Goal: Book appointment/travel/reservation

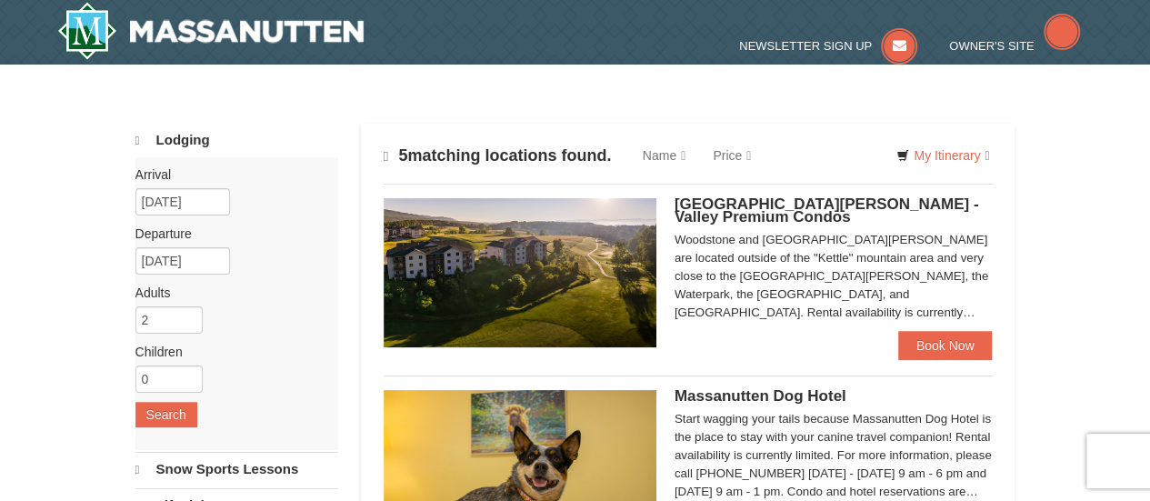
select select "10"
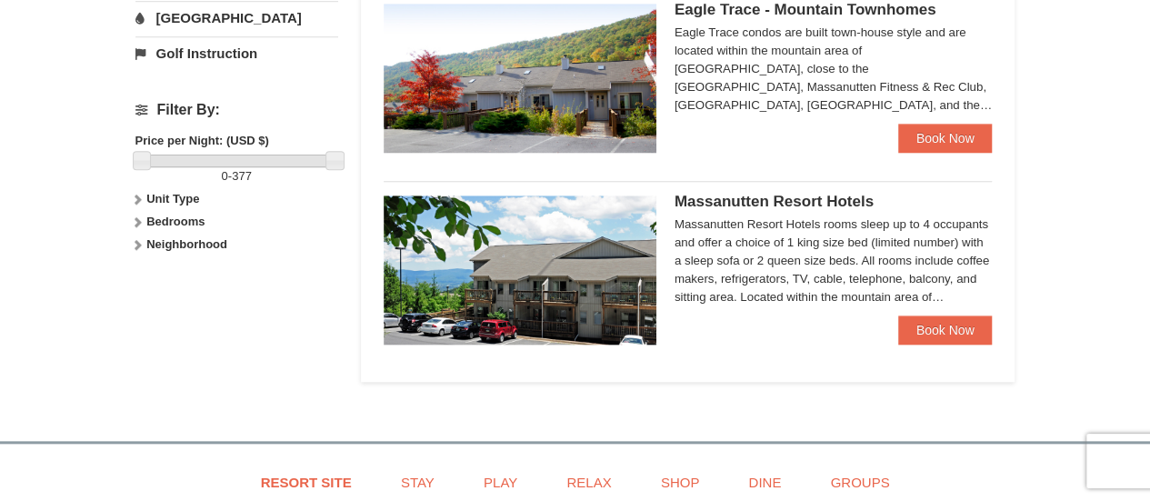
scroll to position [769, 0]
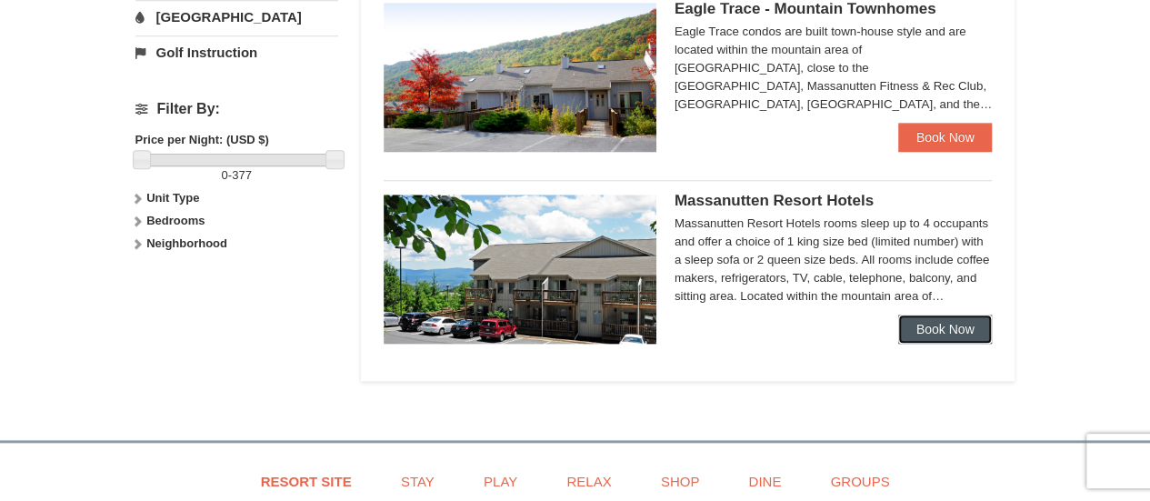
click at [904, 320] on link "Book Now" at bounding box center [945, 329] width 95 height 29
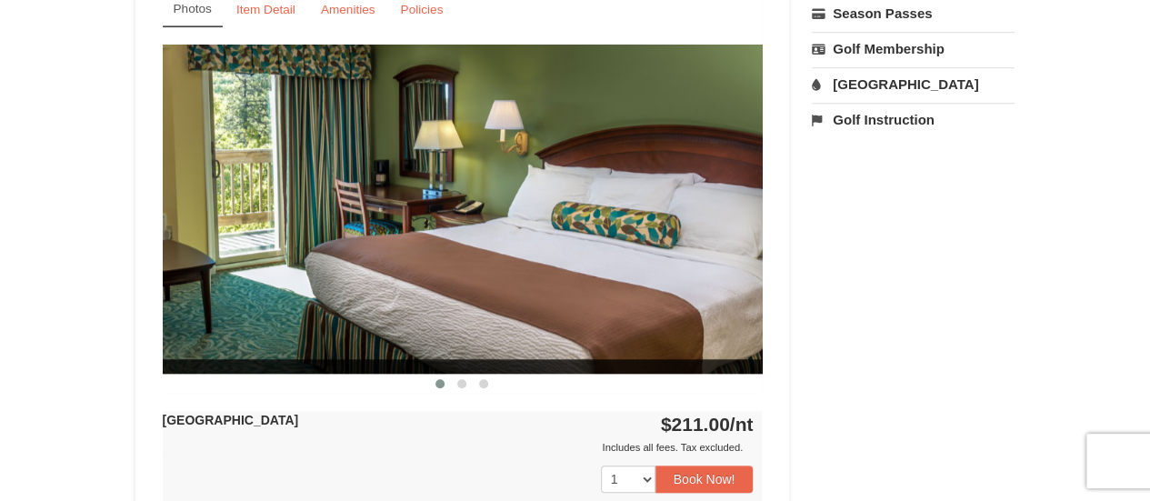
scroll to position [727, 0]
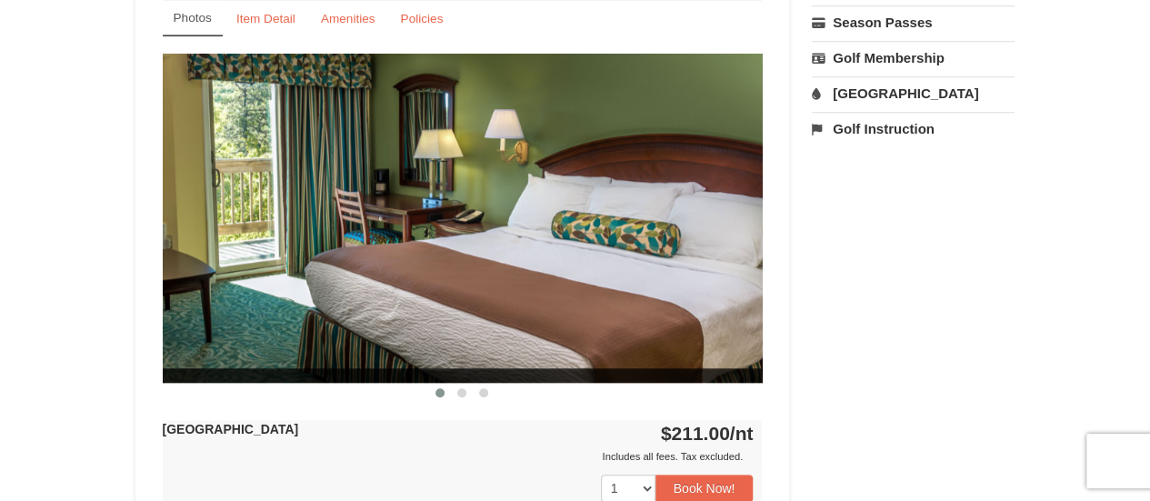
click at [722, 233] on img at bounding box center [463, 218] width 600 height 328
click at [457, 391] on span at bounding box center [461, 392] width 9 height 9
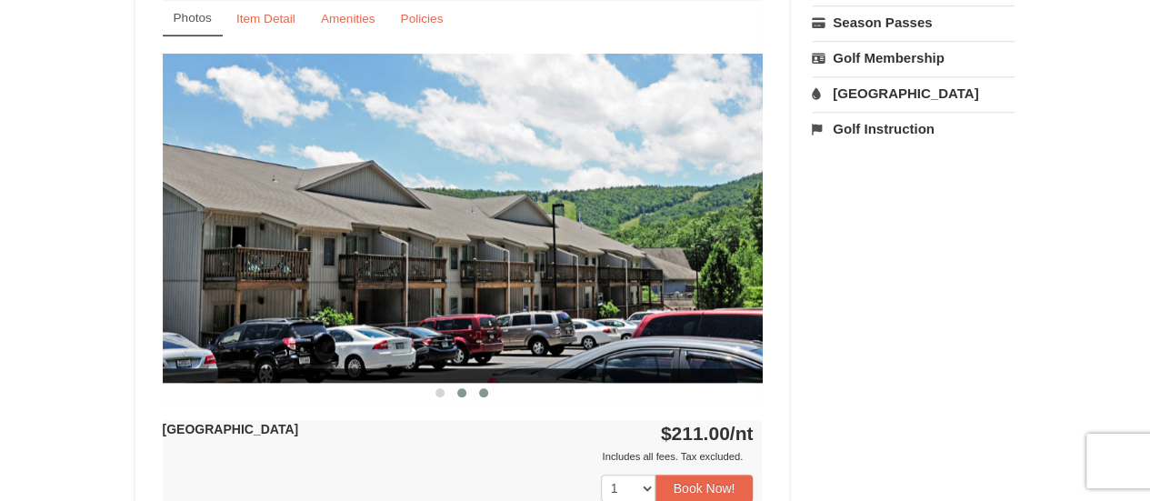
click at [485, 389] on span at bounding box center [483, 392] width 9 height 9
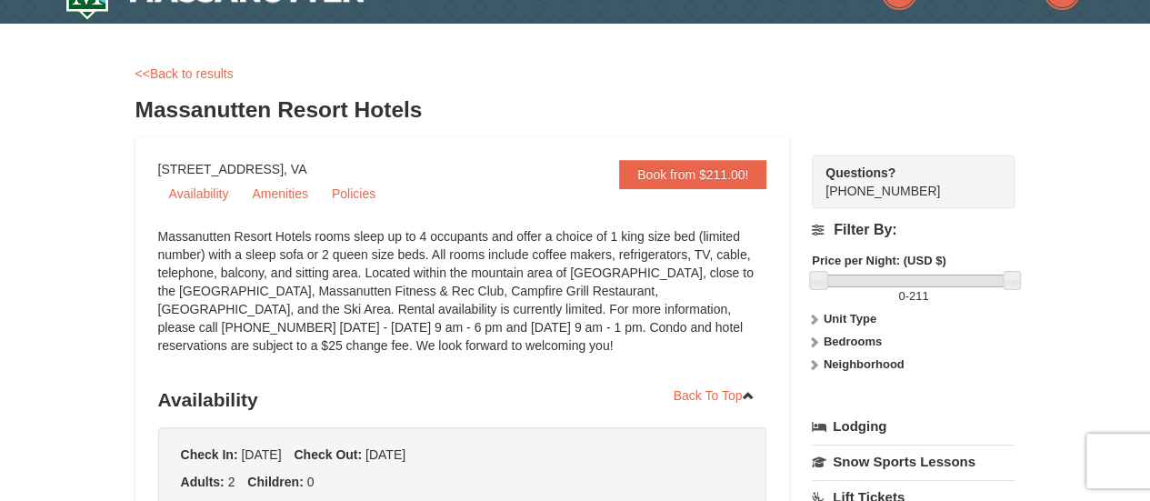
scroll to position [0, 0]
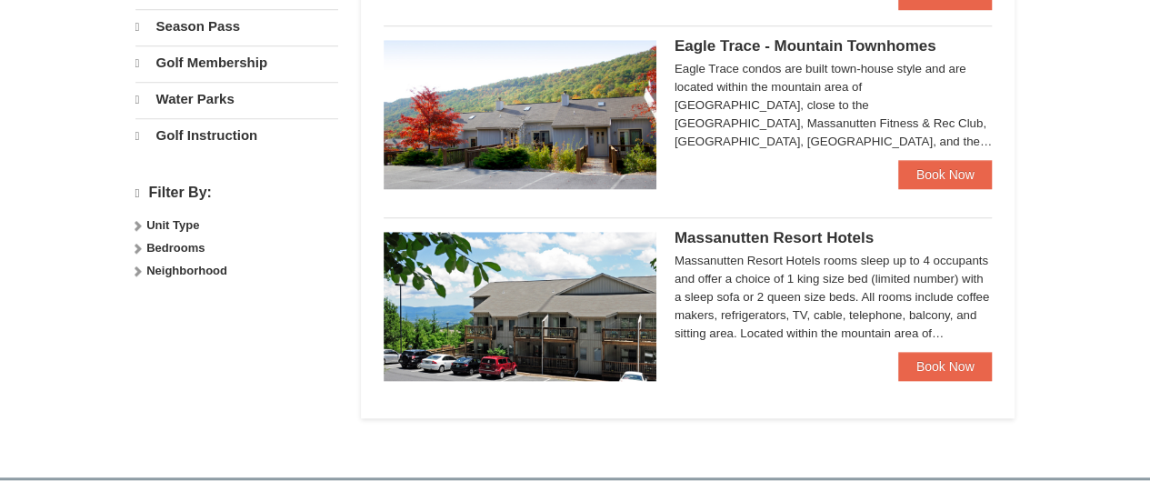
select select "10"
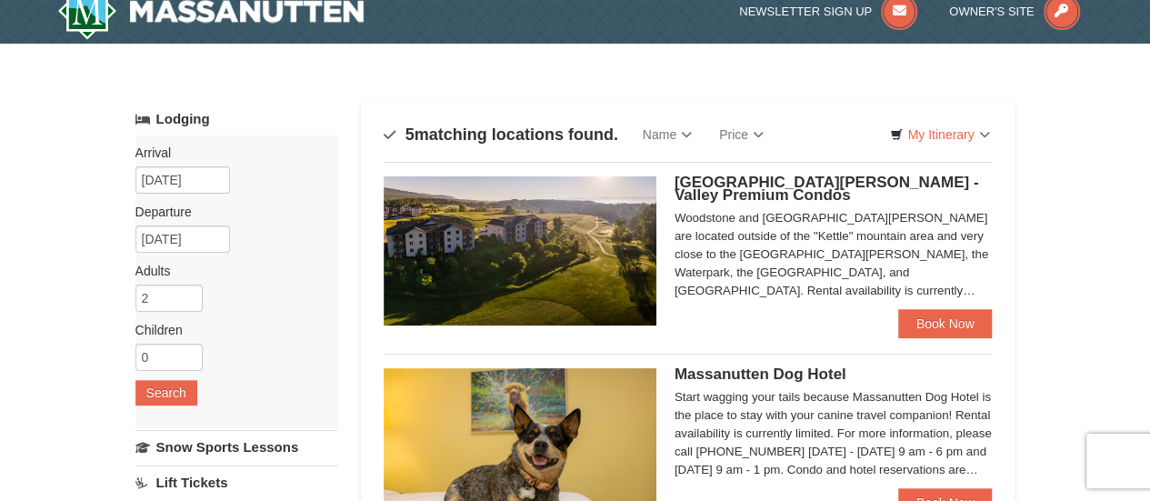
scroll to position [22, 0]
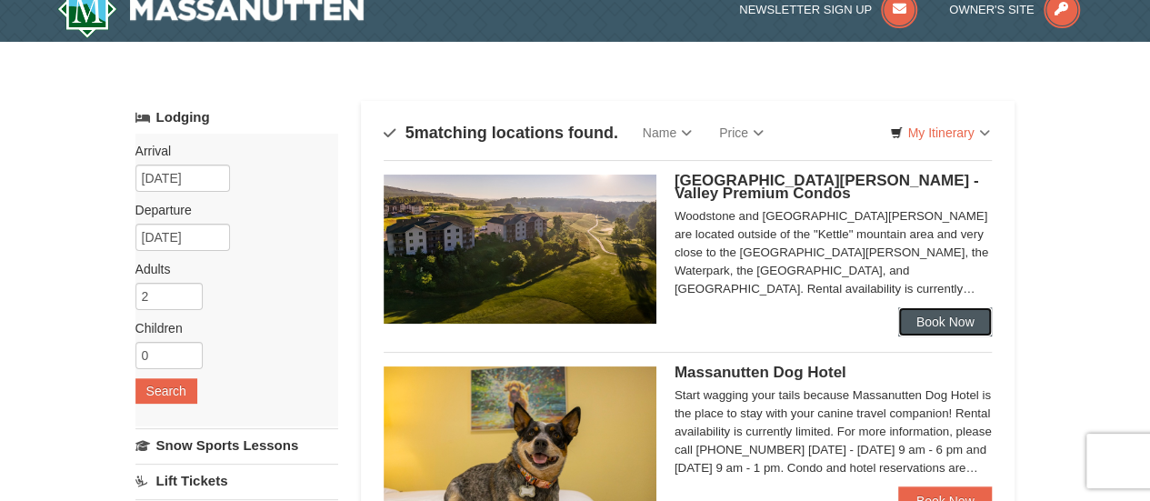
click at [907, 315] on link "Book Now" at bounding box center [945, 321] width 95 height 29
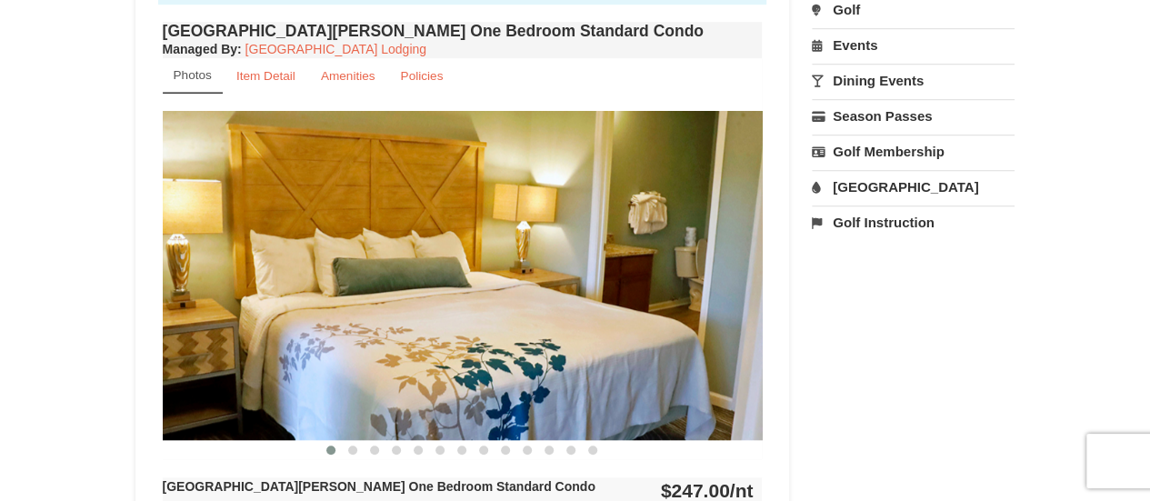
scroll to position [726, 0]
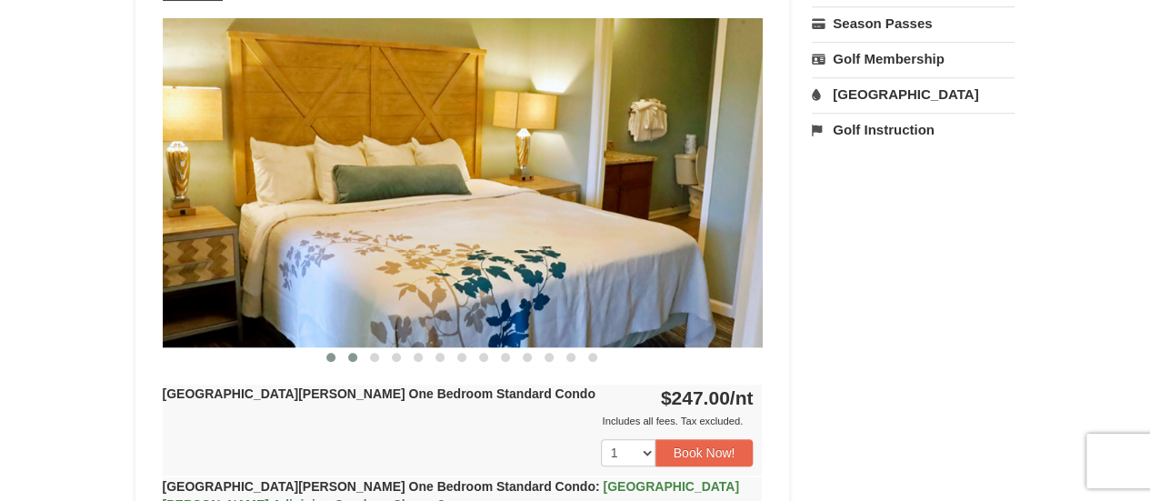
click at [353, 358] on span at bounding box center [352, 357] width 9 height 9
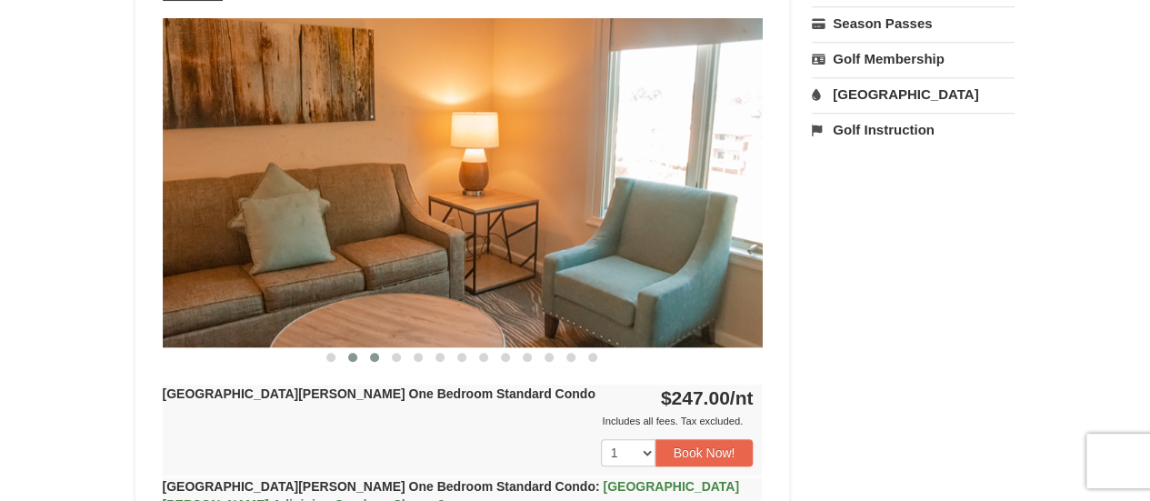
click at [376, 363] on button at bounding box center [375, 357] width 22 height 18
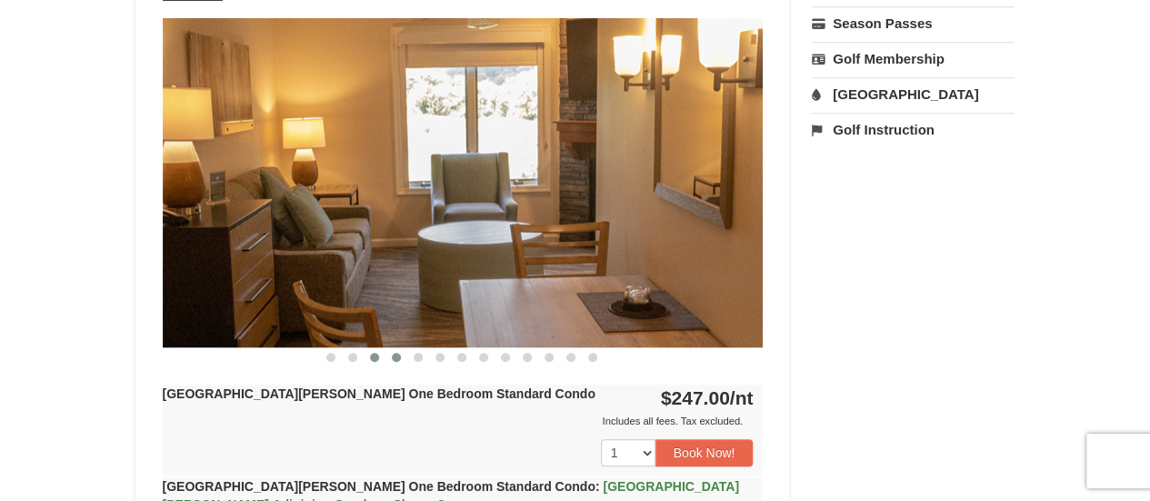
click at [405, 362] on button at bounding box center [396, 357] width 22 height 18
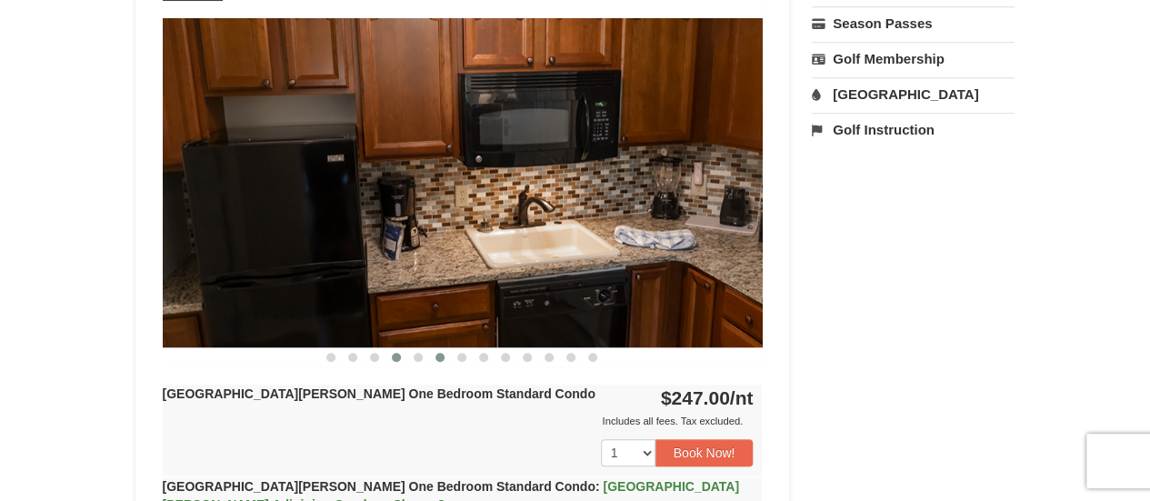
click at [437, 363] on button at bounding box center [440, 357] width 22 height 18
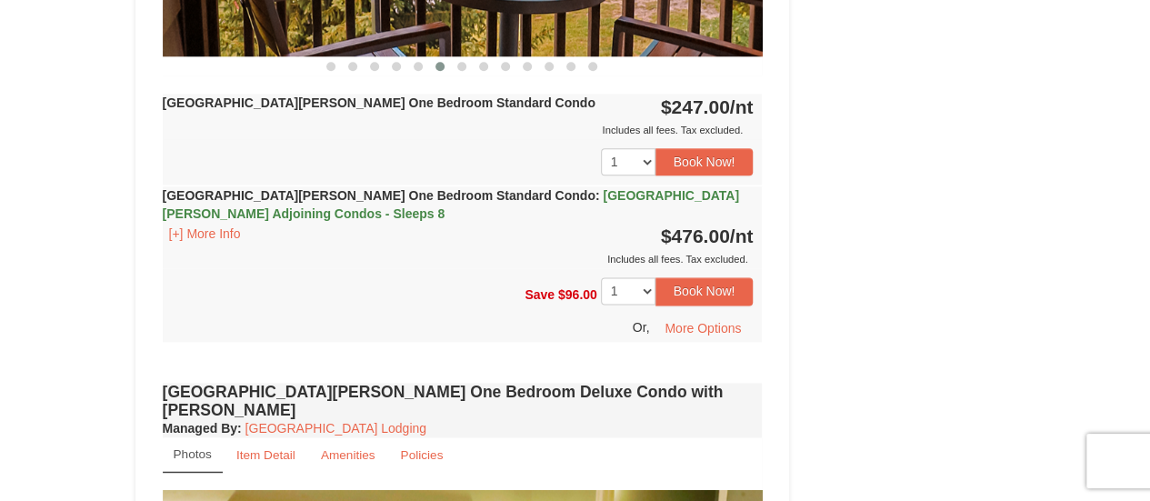
scroll to position [1021, 0]
